Goal: Use online tool/utility: Utilize a website feature to perform a specific function

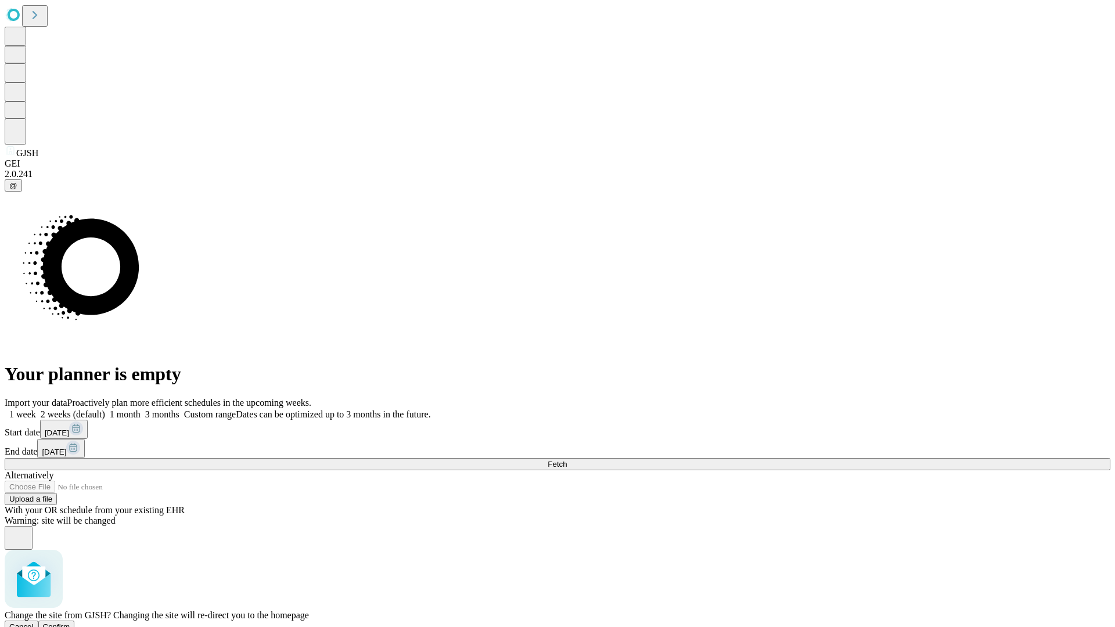
click at [70, 622] on span "Confirm" at bounding box center [56, 626] width 27 height 9
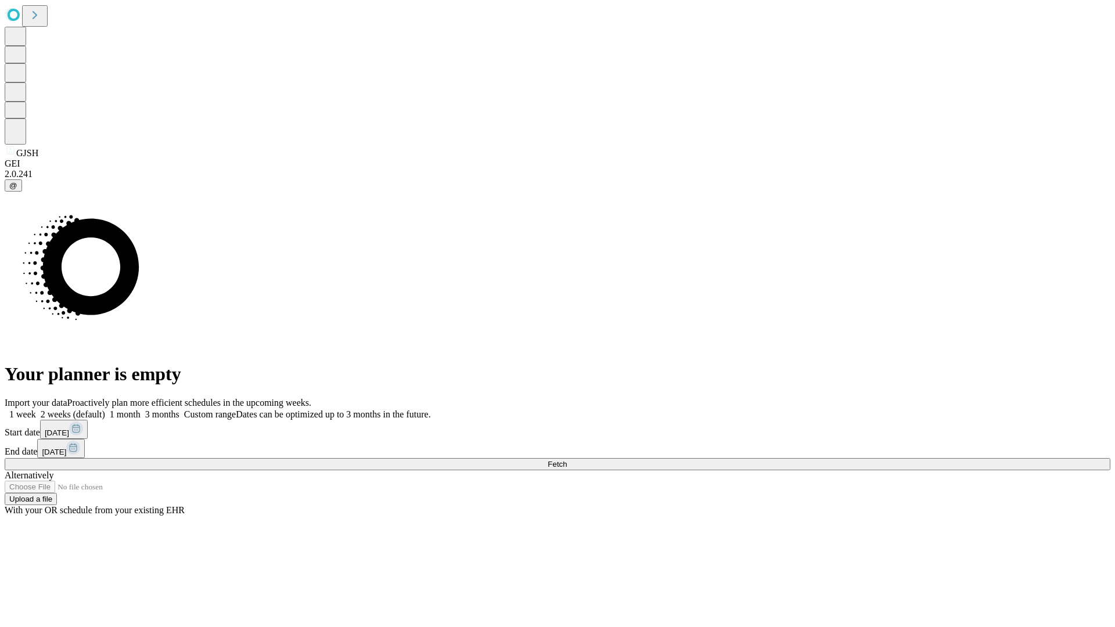
click at [36, 409] on label "1 week" at bounding box center [20, 414] width 31 height 10
click at [567, 460] on span "Fetch" at bounding box center [556, 464] width 19 height 9
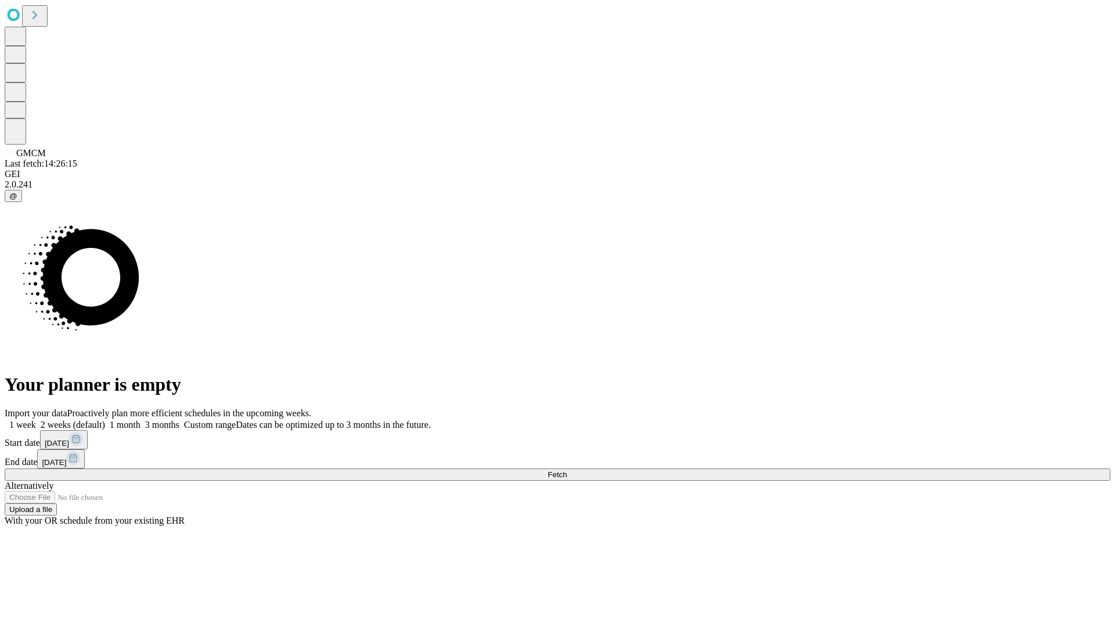
click at [567, 470] on span "Fetch" at bounding box center [556, 474] width 19 height 9
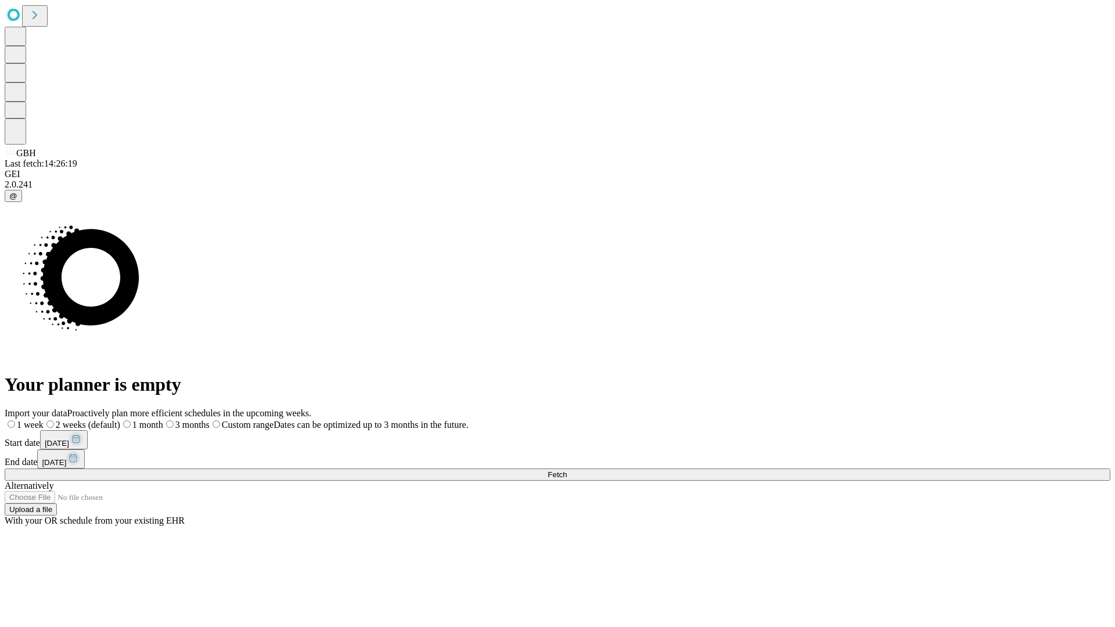
click at [567, 470] on span "Fetch" at bounding box center [556, 474] width 19 height 9
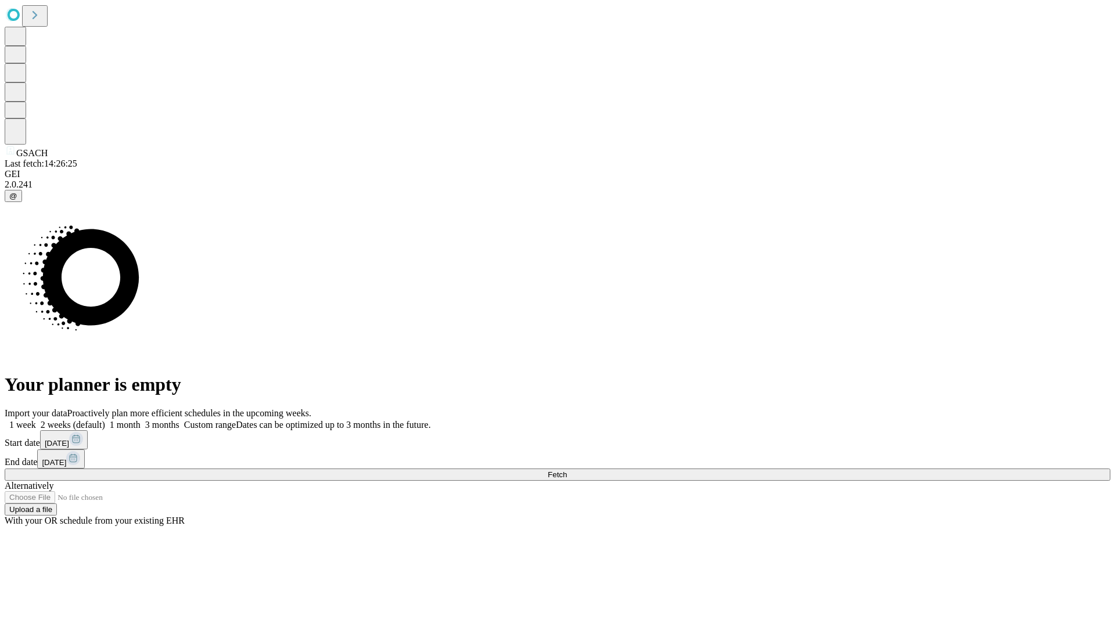
click at [36, 420] on label "1 week" at bounding box center [20, 425] width 31 height 10
click at [567, 470] on span "Fetch" at bounding box center [556, 474] width 19 height 9
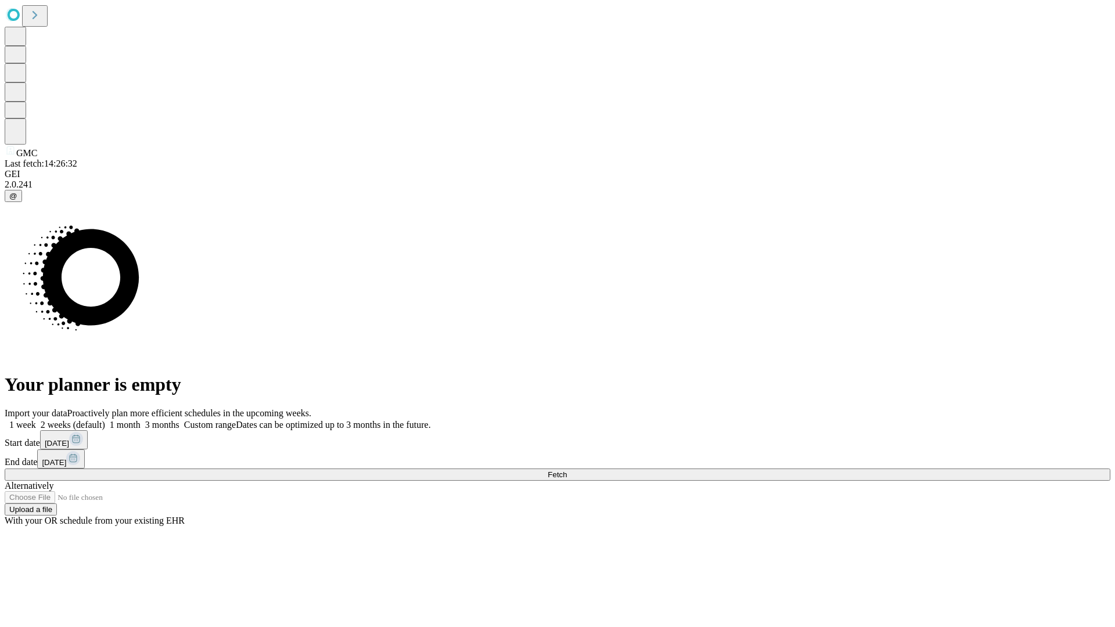
click at [36, 420] on label "1 week" at bounding box center [20, 425] width 31 height 10
click at [567, 470] on span "Fetch" at bounding box center [556, 474] width 19 height 9
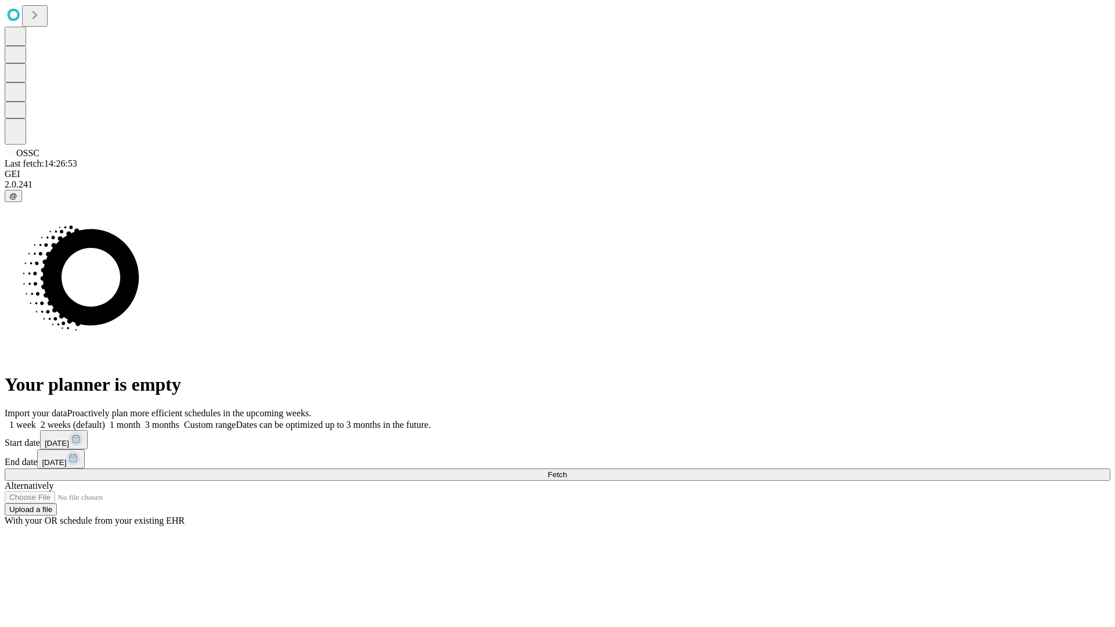
click at [36, 420] on label "1 week" at bounding box center [20, 425] width 31 height 10
click at [567, 470] on span "Fetch" at bounding box center [556, 474] width 19 height 9
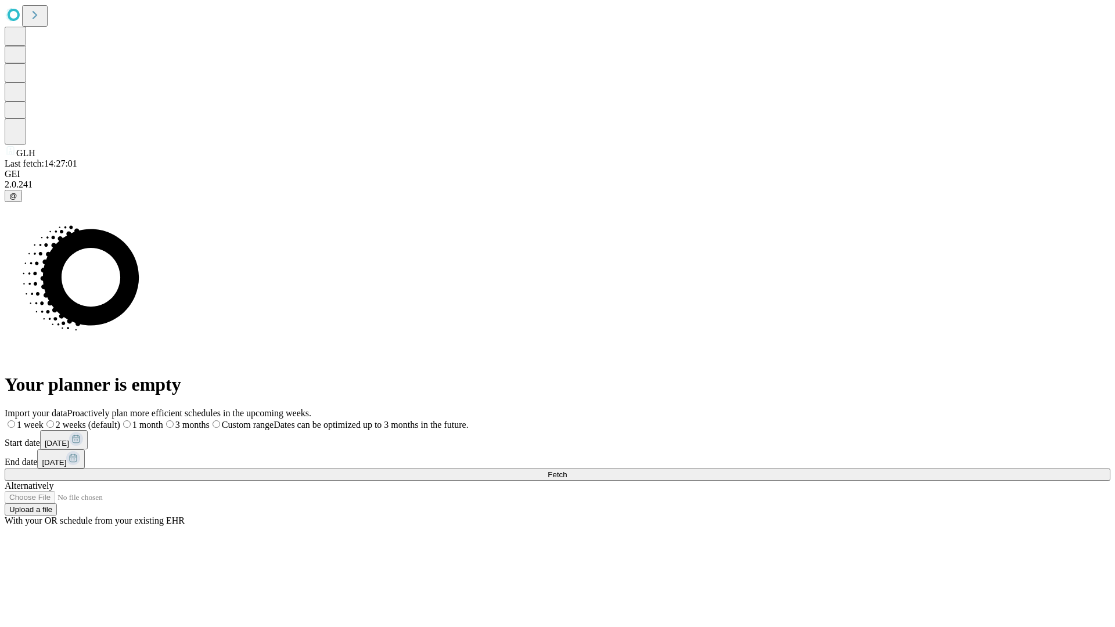
click at [567, 470] on span "Fetch" at bounding box center [556, 474] width 19 height 9
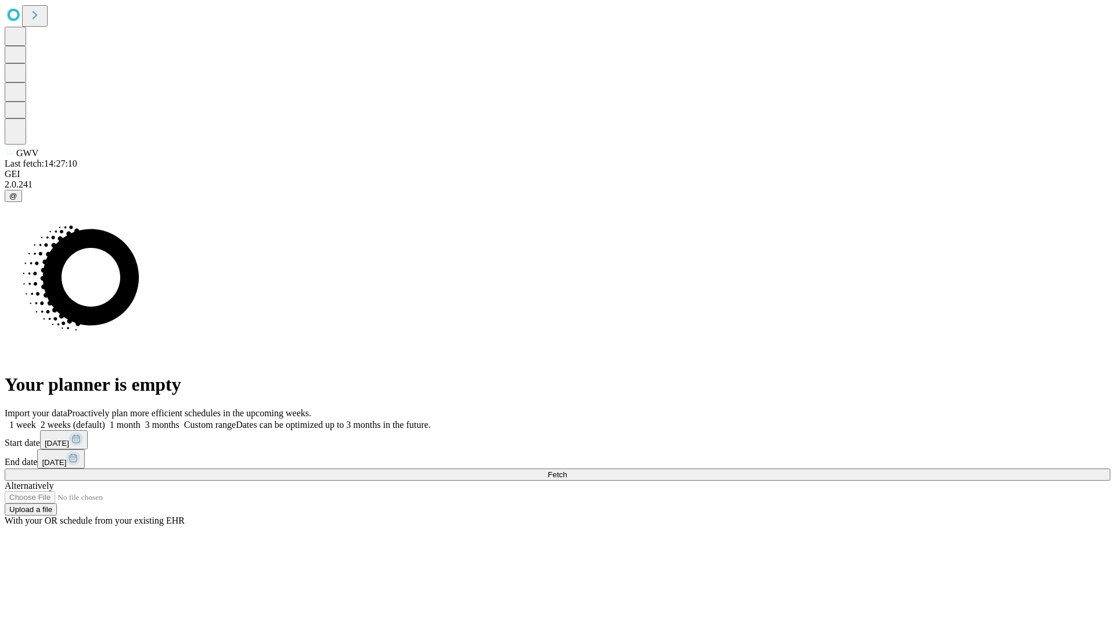
click at [567, 470] on span "Fetch" at bounding box center [556, 474] width 19 height 9
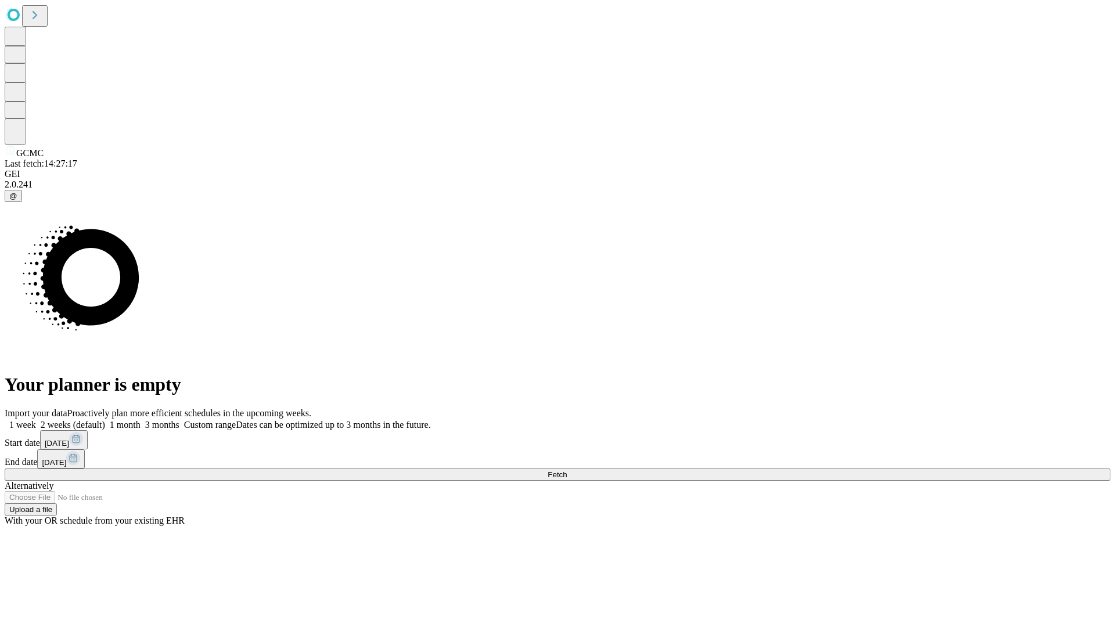
click at [567, 470] on span "Fetch" at bounding box center [556, 474] width 19 height 9
click at [36, 420] on label "1 week" at bounding box center [20, 425] width 31 height 10
click at [567, 470] on span "Fetch" at bounding box center [556, 474] width 19 height 9
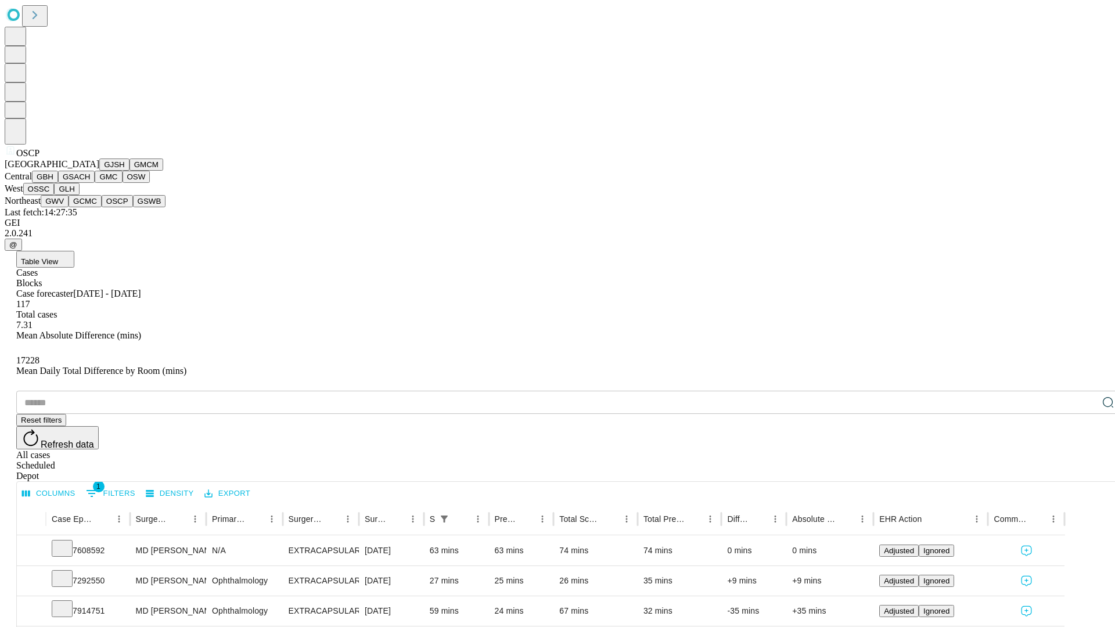
click at [133, 207] on button "GSWB" at bounding box center [149, 201] width 33 height 12
